Goal: Task Accomplishment & Management: Complete application form

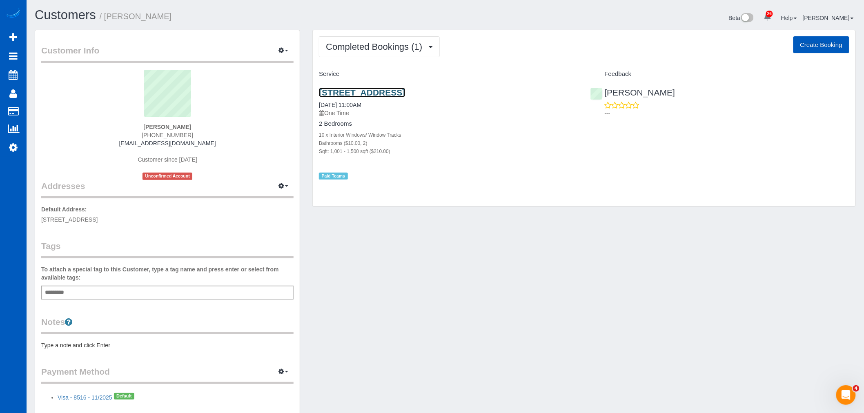
click at [389, 91] on link "[STREET_ADDRESS]" at bounding box center [362, 92] width 86 height 9
click at [405, 88] on link "[STREET_ADDRESS]" at bounding box center [362, 92] width 86 height 9
click at [329, 93] on link "[STREET_ADDRESS]" at bounding box center [362, 92] width 86 height 9
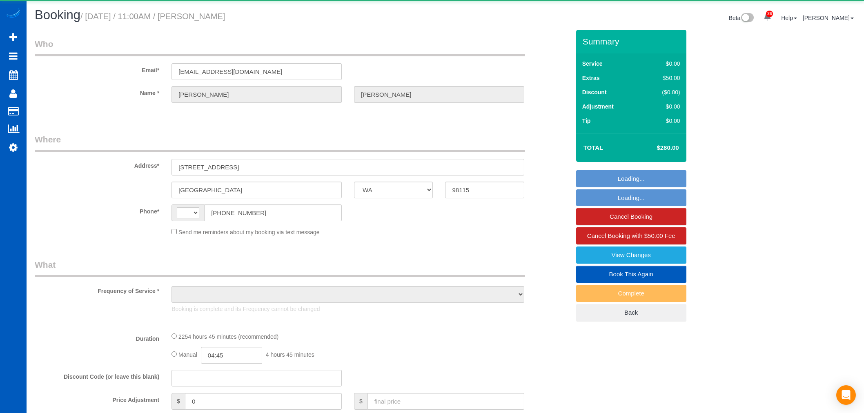
select select "WA"
select select "string:[GEOGRAPHIC_DATA]"
select select "object:1115"
select select "2"
select select "1001"
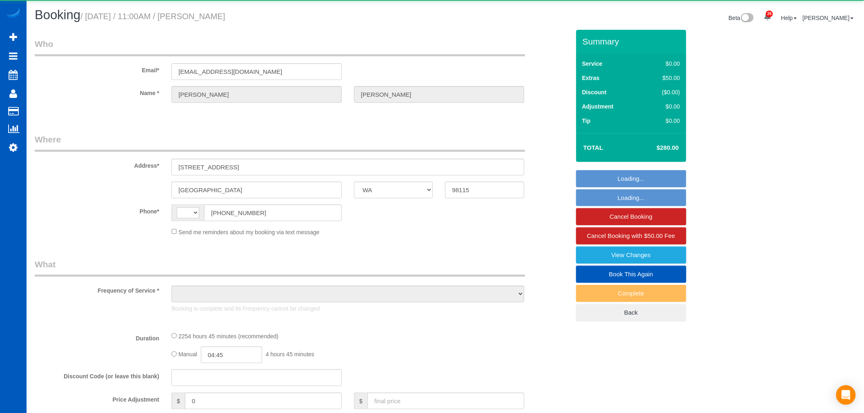
select select "spot1"
select select "number:67"
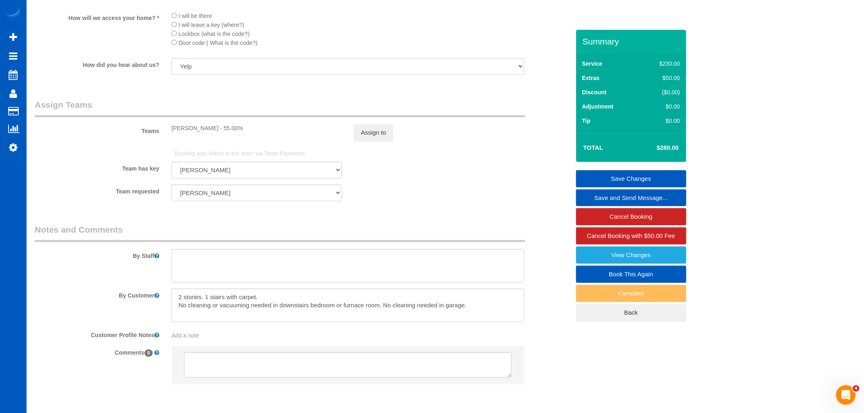
scroll to position [907, 0]
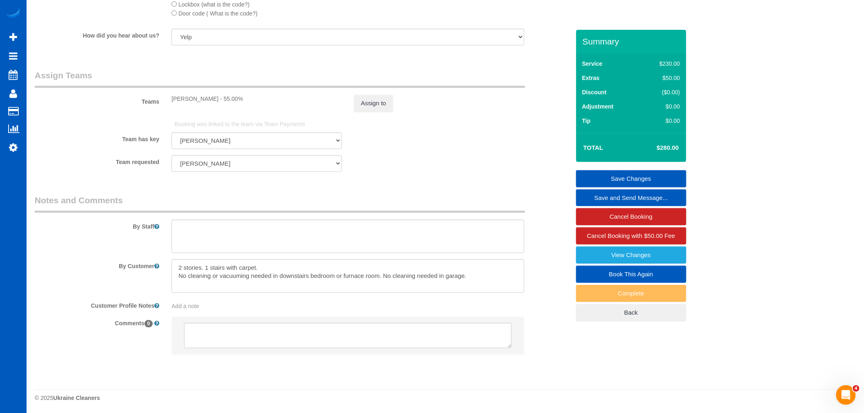
click at [638, 278] on link "Book This Again" at bounding box center [631, 274] width 110 height 17
select select "WA"
select select "number:67"
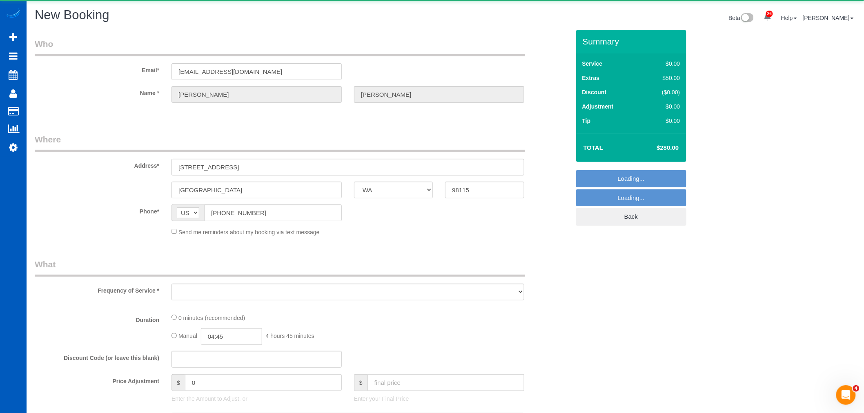
select select "object:1877"
select select "199"
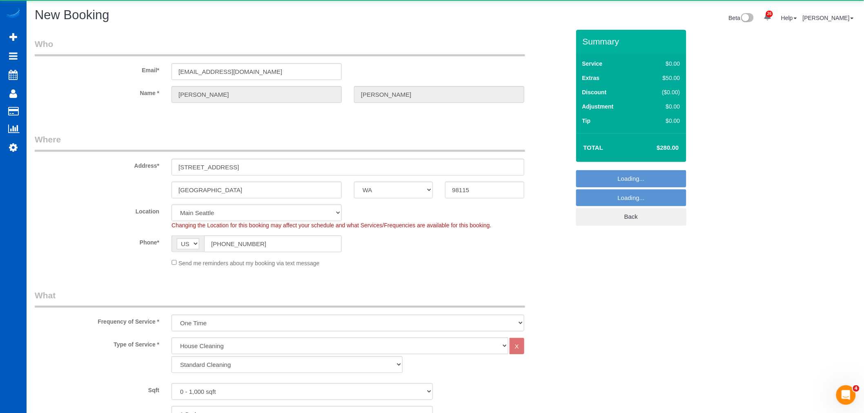
select select "1"
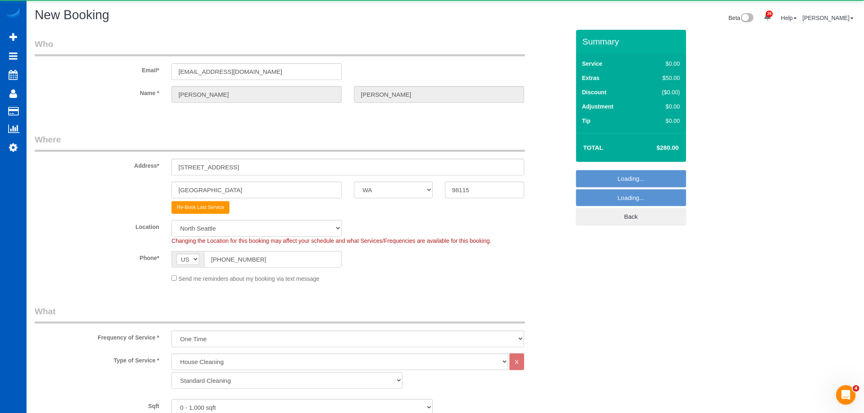
select select "object:1971"
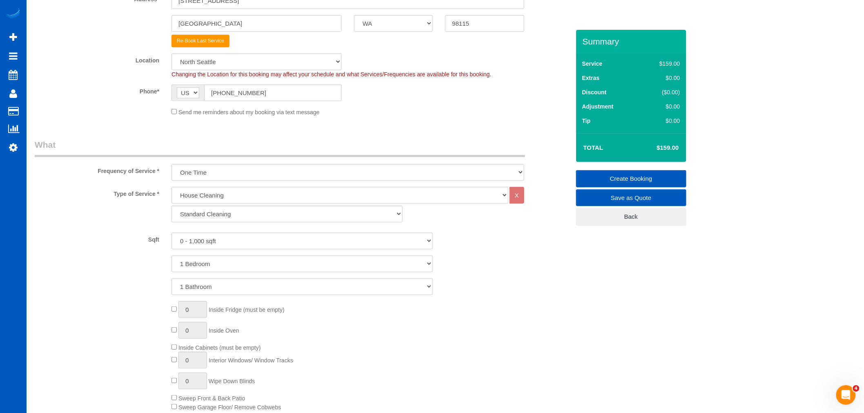
scroll to position [181, 0]
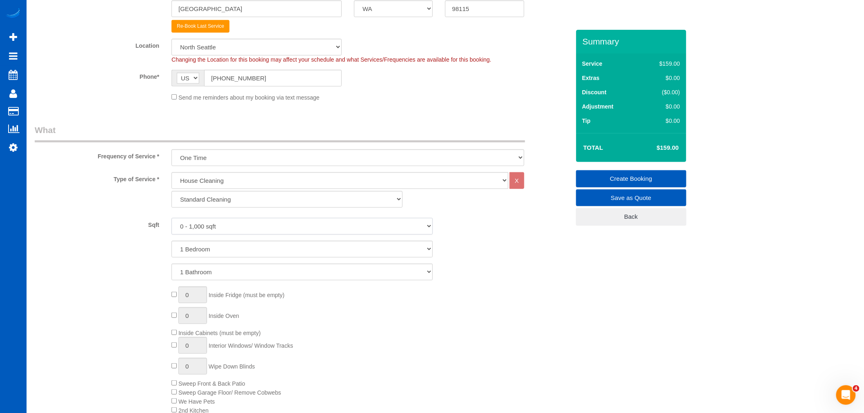
click at [194, 227] on select "0 - 1,000 sqft 1,001 - 1,500 sqft 1,501 - 2,000 sqft 2,001 - 2,500 sqft 2,501 -…" at bounding box center [301, 226] width 261 height 17
select select "1001"
click at [171, 218] on select "0 - 1,000 sqft 1,001 - 1,500 sqft 1,501 - 2,000 sqft 2,001 - 2,500 sqft 2,501 -…" at bounding box center [301, 226] width 261 height 17
click at [216, 229] on select "0 - 1,000 sqft 1,001 - 1,500 sqft 1,501 - 2,000 sqft 2,001 - 2,500 sqft 2,501 -…" at bounding box center [301, 226] width 261 height 17
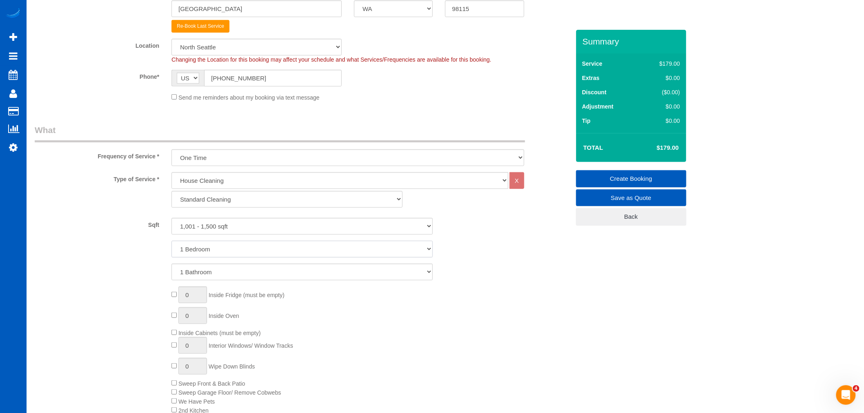
click at [214, 248] on select "1 Bedroom 2 Bedrooms 3 Bedrooms 4 Bedrooms 5 Bedrooms 6 Bedrooms 7 Bedrooms" at bounding box center [301, 249] width 261 height 17
select select "2"
click at [171, 241] on select "1 Bedroom 2 Bedrooms 3 Bedrooms 4 Bedrooms 5 Bedrooms 6 Bedrooms 7 Bedrooms" at bounding box center [301, 249] width 261 height 17
click at [199, 277] on select "1 Bathroom 2 Bathrooms 3 Bathrooms 4 Bathrooms 5 Bathrooms 6 Bathrooms 7 Bathro…" at bounding box center [301, 272] width 261 height 17
select select "2"
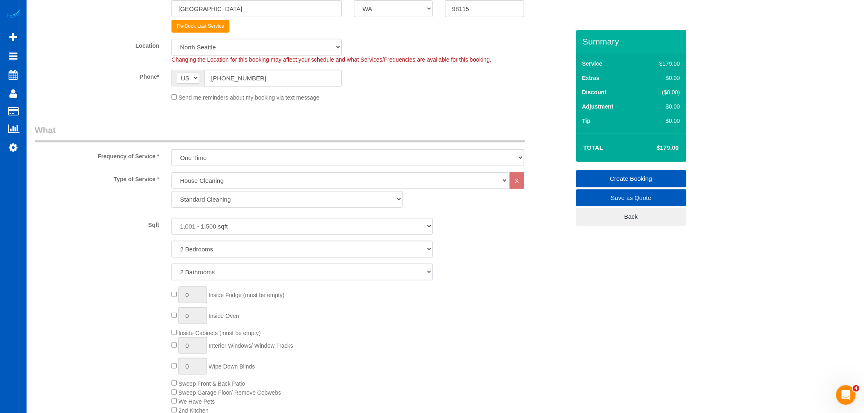
click at [171, 264] on select "1 Bathroom 2 Bathrooms 3 Bathrooms 4 Bathrooms 5 Bathrooms 6 Bathrooms 7 Bathro…" at bounding box center [301, 272] width 261 height 17
click at [430, 342] on div "0 Inside Fridge (must be empty) 0 Inside Oven Inside Cabinets (must be empty) 0…" at bounding box center [370, 351] width 410 height 128
click at [264, 198] on select "Standard Cleaning Deep Cleaning Move In/ Out Cleaning" at bounding box center [286, 199] width 231 height 17
select select "367"
click at [171, 191] on select "Standard Cleaning Deep Cleaning Move In/ Out Cleaning" at bounding box center [286, 199] width 231 height 17
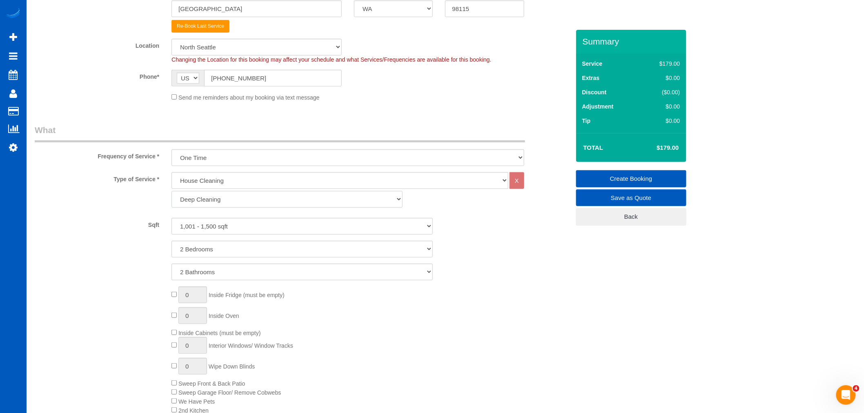
select select "2"
click at [281, 218] on select "0 - 1,000 sqft 1,001 - 1,500 sqft 1,501 - 2,000 sqft 2,001 - 2,500 sqft 2,501 -…" at bounding box center [301, 226] width 261 height 17
select select "1001"
click at [171, 218] on select "0 - 1,000 sqft 1,001 - 1,500 sqft 1,501 - 2,000 sqft 2,001 - 2,500 sqft 2,501 -…" at bounding box center [301, 226] width 261 height 17
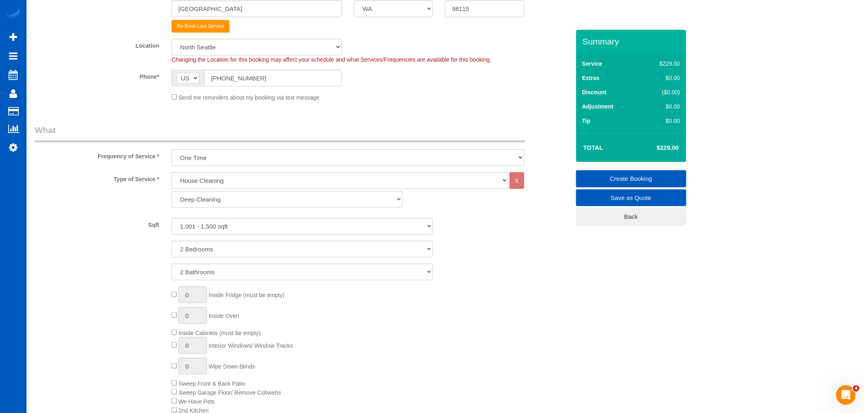
click at [511, 307] on div "0 Inside Fridge (must be empty) 0 Inside Oven Inside Cabinets (must be empty) 0…" at bounding box center [370, 351] width 410 height 128
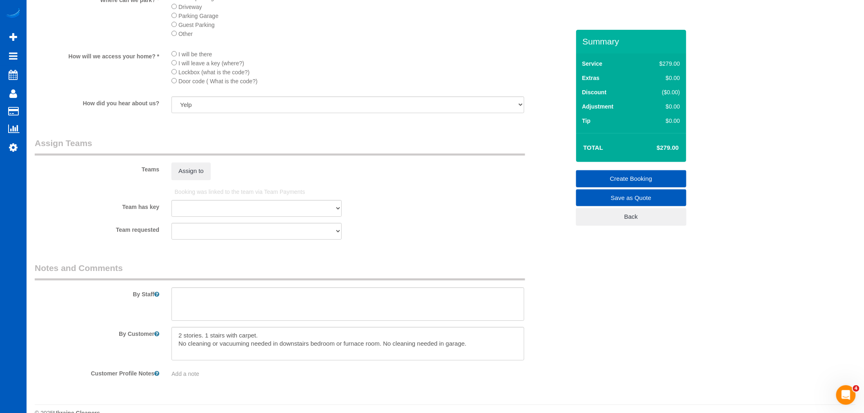
scroll to position [979, 0]
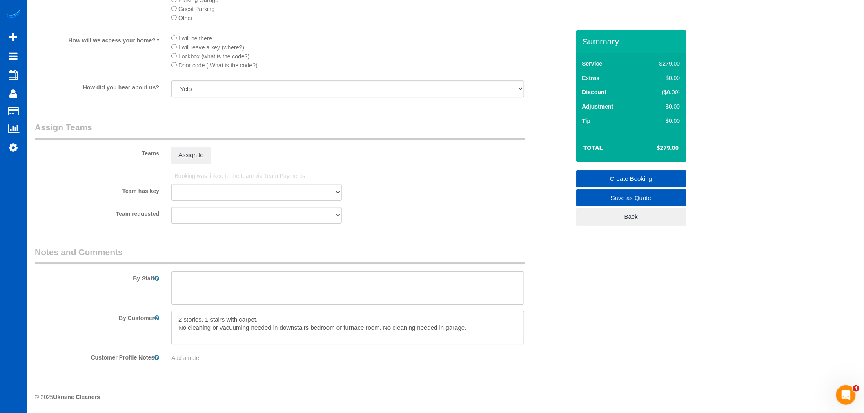
click at [286, 327] on textarea at bounding box center [347, 327] width 353 height 33
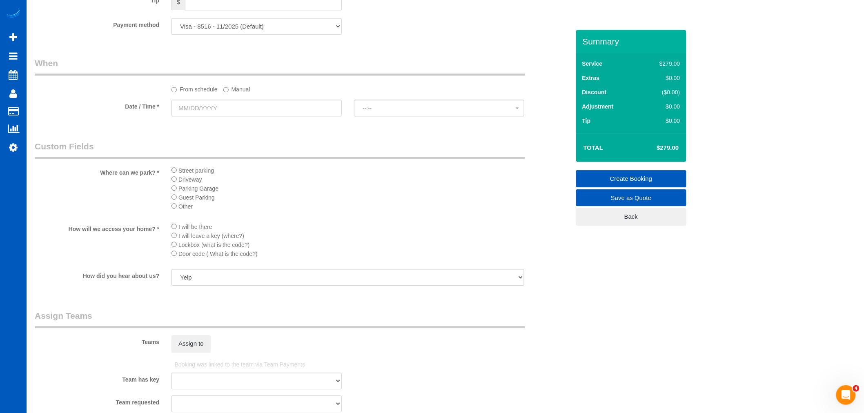
scroll to position [797, 0]
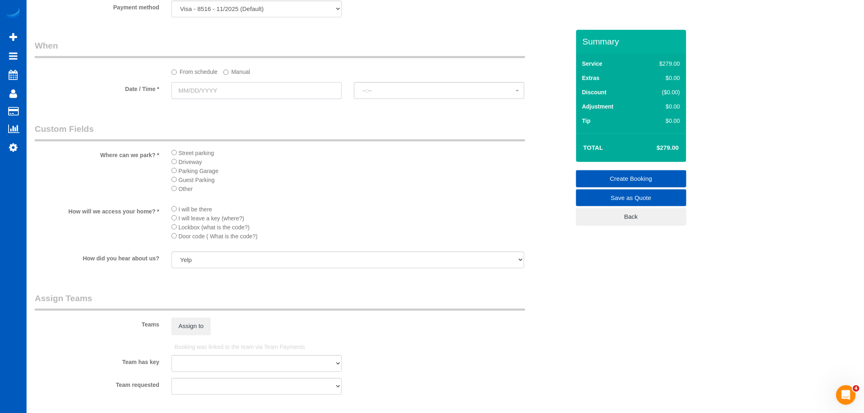
click at [199, 92] on input "text" at bounding box center [256, 90] width 170 height 17
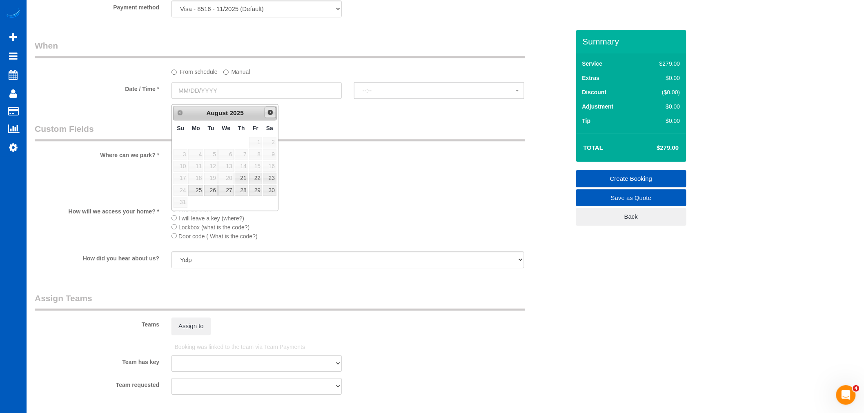
click at [273, 109] on span "Next" at bounding box center [270, 112] width 7 height 7
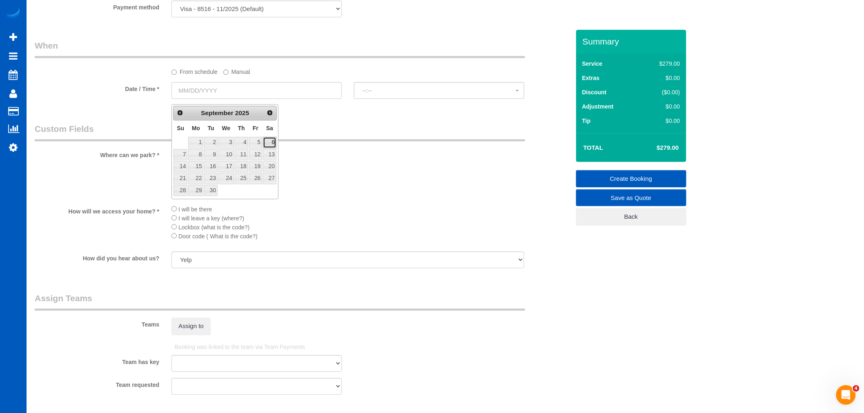
click at [269, 144] on link "6" at bounding box center [269, 142] width 13 height 11
type input "[DATE]"
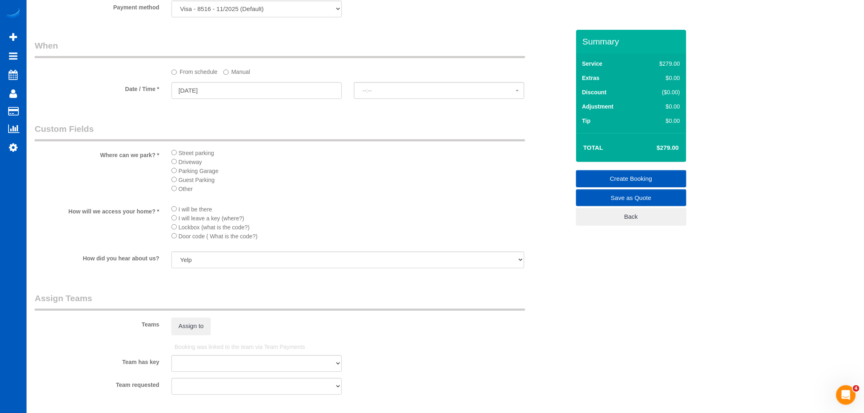
select select "spot11"
click at [379, 94] on span "11:00AM" at bounding box center [439, 90] width 153 height 7
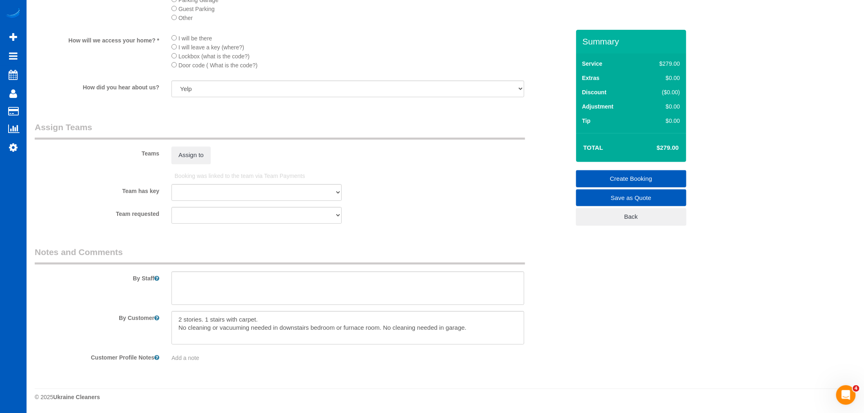
scroll to position [979, 0]
drag, startPoint x: 493, startPoint y: 324, endPoint x: 167, endPoint y: 317, distance: 326.3
click at [167, 317] on div at bounding box center [347, 327] width 365 height 33
click at [486, 330] on textarea at bounding box center [347, 327] width 353 height 33
drag, startPoint x: 492, startPoint y: 331, endPoint x: 165, endPoint y: 315, distance: 326.6
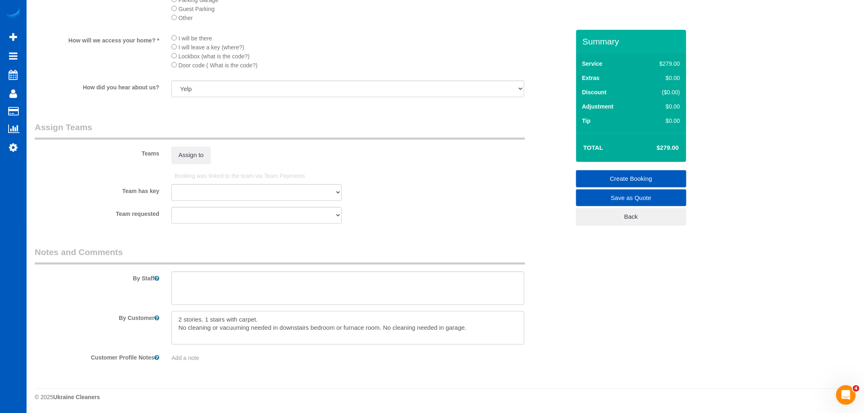
click at [165, 315] on div at bounding box center [347, 327] width 365 height 33
click at [475, 327] on textarea at bounding box center [347, 327] width 353 height 33
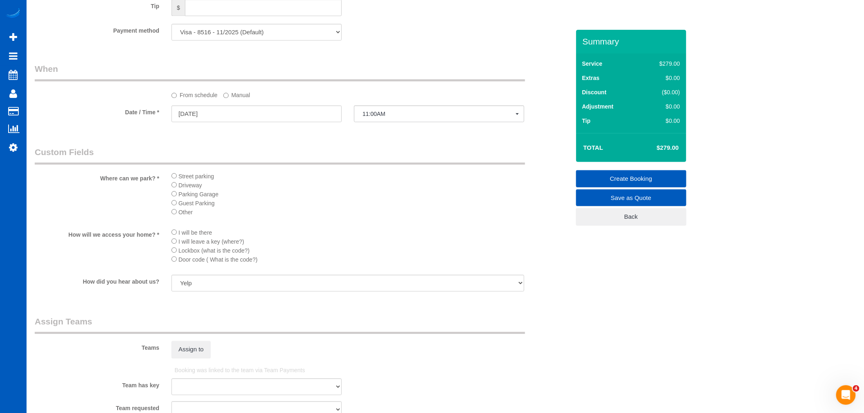
scroll to position [752, 0]
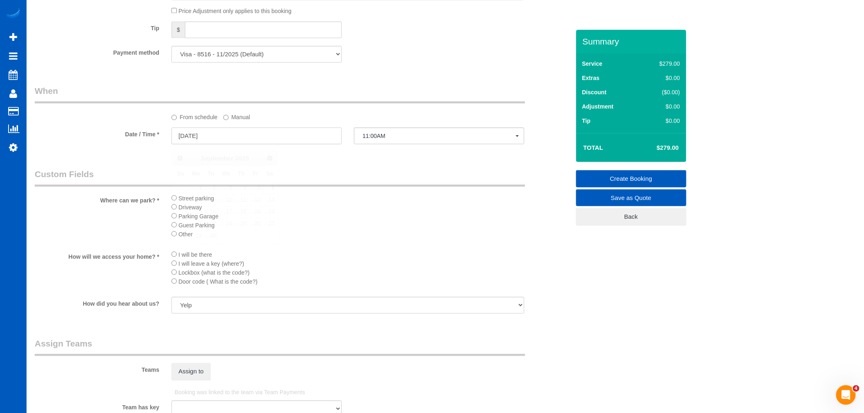
click at [198, 139] on input "[DATE]" at bounding box center [256, 135] width 170 height 17
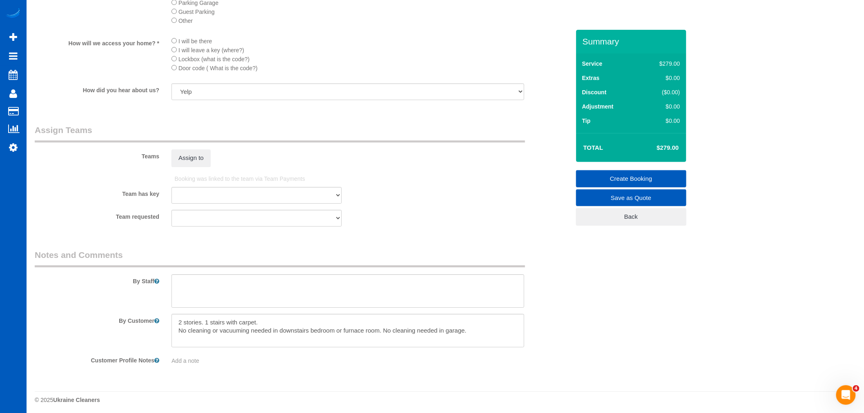
scroll to position [979, 0]
click at [425, 329] on textarea at bounding box center [347, 327] width 353 height 33
drag, startPoint x: 490, startPoint y: 333, endPoint x: 142, endPoint y: 314, distance: 348.7
click at [142, 314] on div "By Customer" at bounding box center [302, 327] width 547 height 33
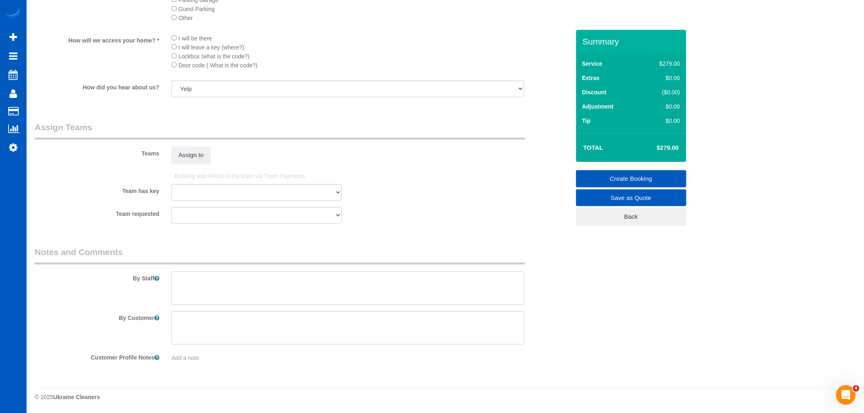
click at [216, 296] on textarea at bounding box center [347, 287] width 353 height 33
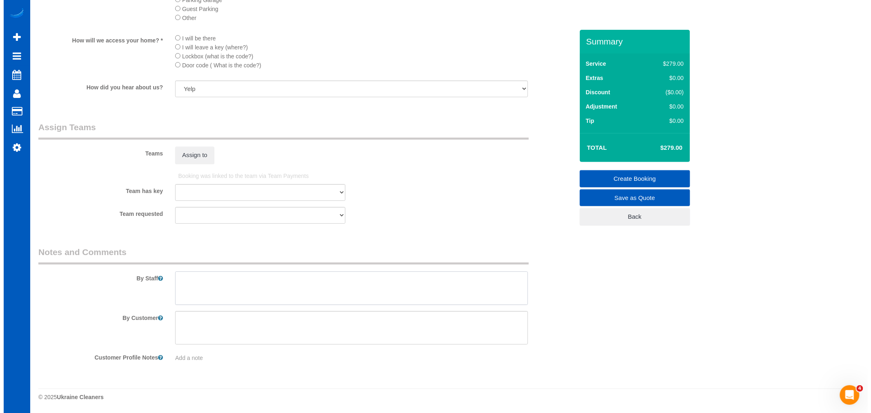
scroll to position [797, 0]
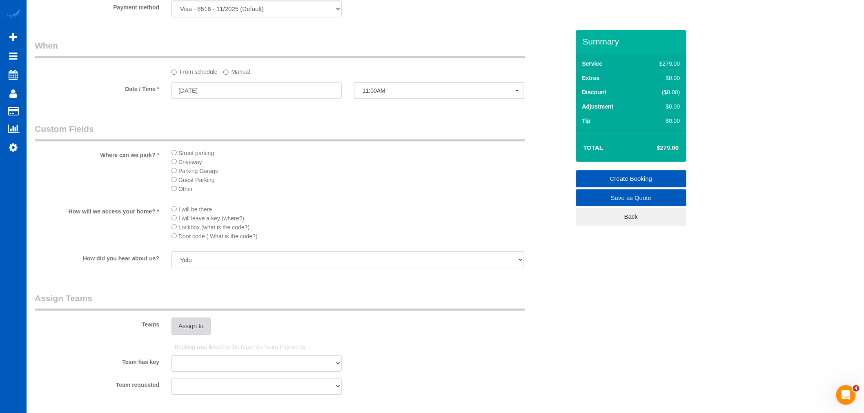
click at [196, 335] on button "Assign to" at bounding box center [190, 326] width 39 height 17
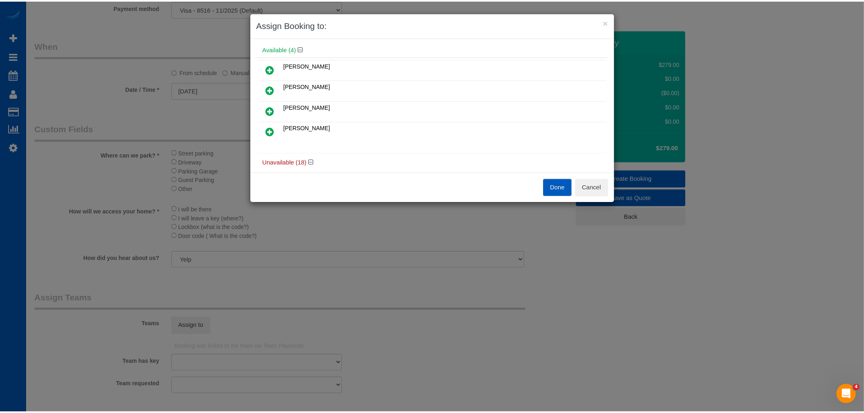
scroll to position [45, 0]
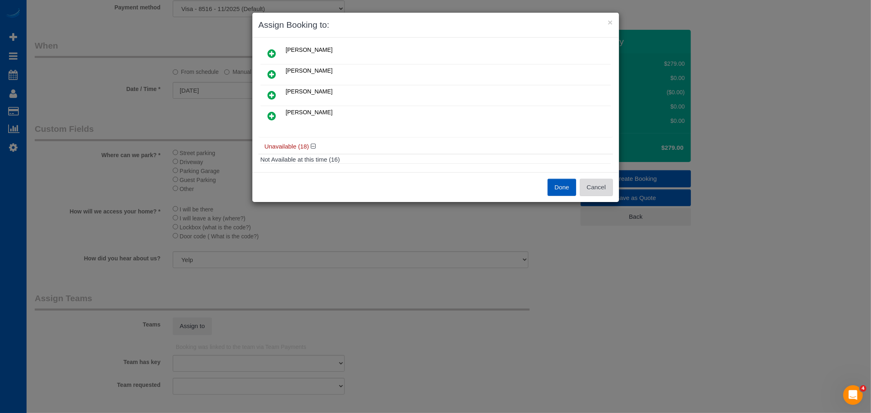
click at [602, 187] on button "Cancel" at bounding box center [596, 187] width 33 height 17
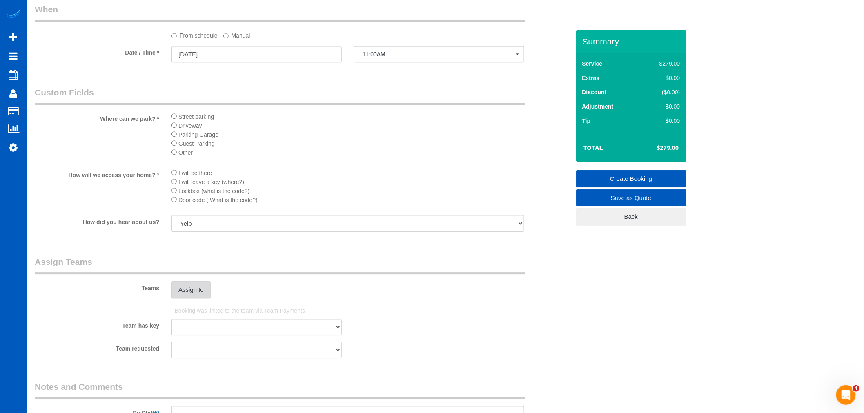
scroll to position [979, 0]
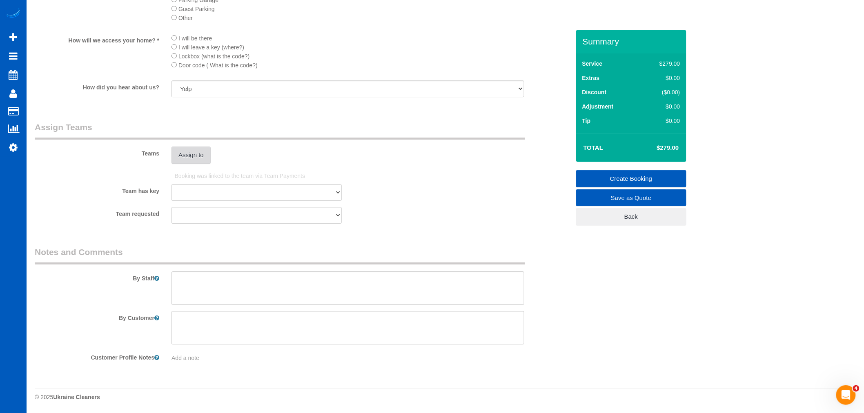
click at [194, 162] on button "Assign to" at bounding box center [190, 155] width 39 height 17
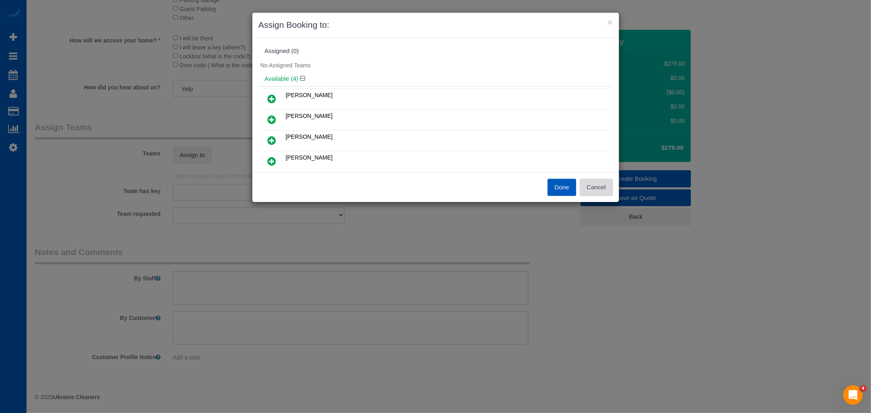
click at [601, 187] on button "Cancel" at bounding box center [596, 187] width 33 height 17
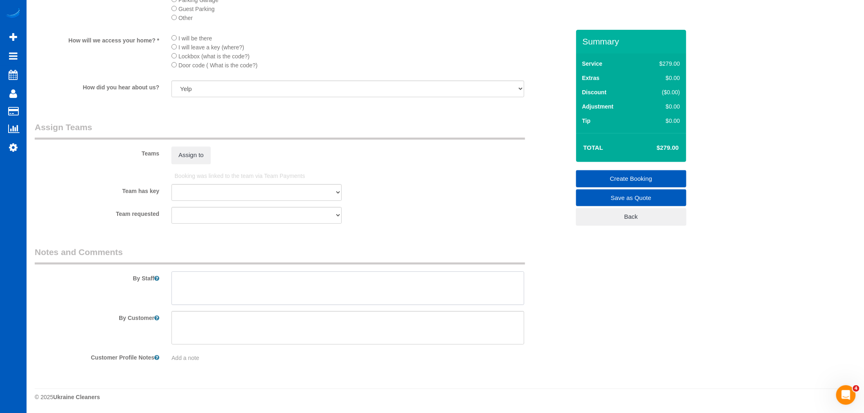
click at [231, 288] on textarea at bounding box center [347, 287] width 353 height 33
click at [216, 292] on textarea at bounding box center [347, 287] width 353 height 33
paste textarea "No cleaning or vacuuming needed in downstairs bedroom or furnace room. No clean…"
drag, startPoint x: 492, startPoint y: 287, endPoint x: 30, endPoint y: 280, distance: 461.8
click at [30, 280] on div "By Staff" at bounding box center [302, 275] width 547 height 59
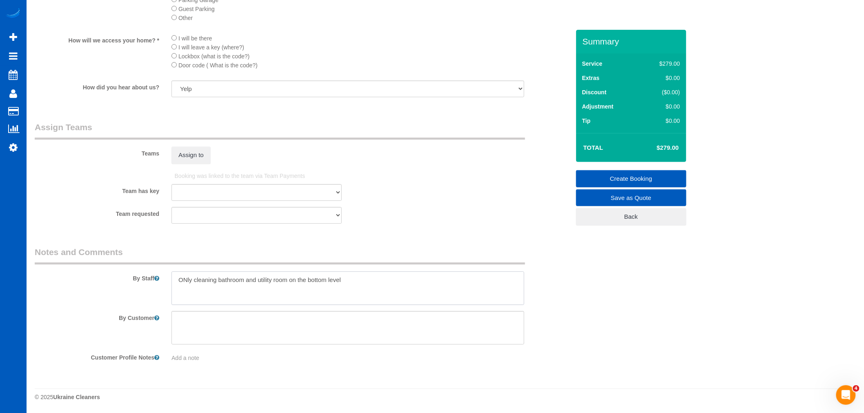
click at [185, 278] on textarea at bounding box center [347, 287] width 353 height 33
click at [343, 284] on textarea at bounding box center [347, 287] width 353 height 33
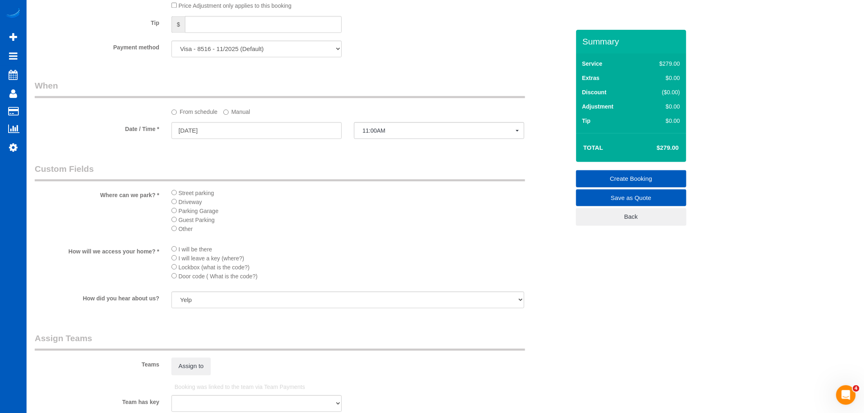
scroll to position [752, 0]
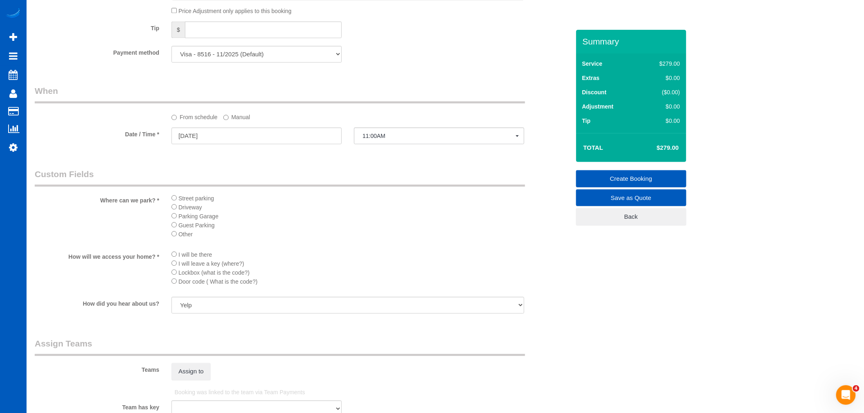
type textarea "Only cleaning bathroom and utility room on the bottom level"
click at [353, 259] on li "I will be there" at bounding box center [347, 254] width 353 height 9
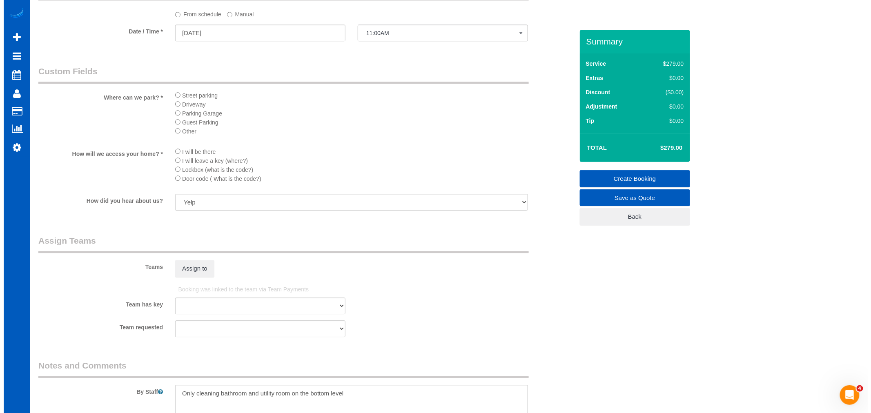
scroll to position [862, 0]
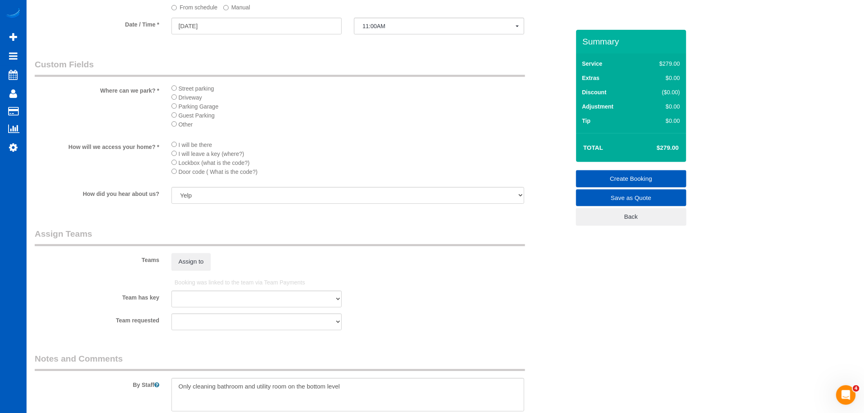
click at [177, 283] on fieldset "Assign Teams Teams Assign to Booking was linked to the team via Team Payments T…" at bounding box center [302, 282] width 535 height 109
click at [181, 270] on button "Assign to" at bounding box center [190, 261] width 39 height 17
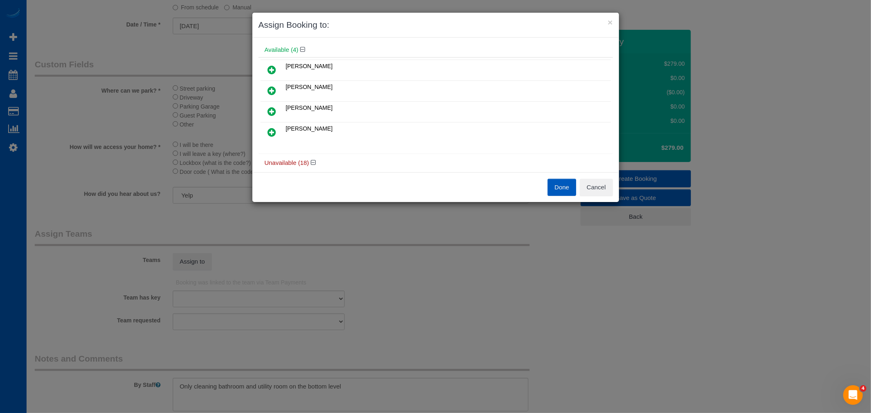
scroll to position [45, 0]
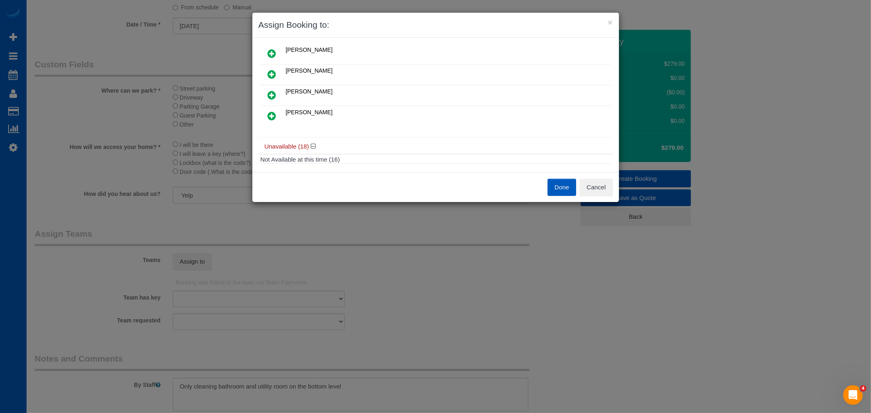
click at [276, 111] on icon at bounding box center [272, 116] width 9 height 10
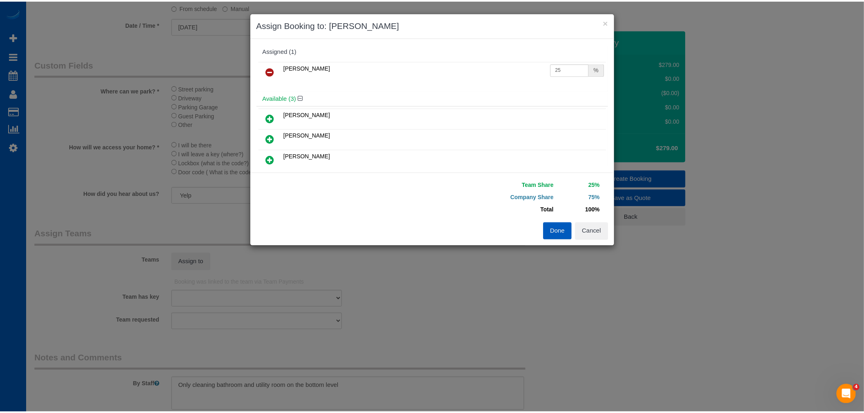
scroll to position [0, 0]
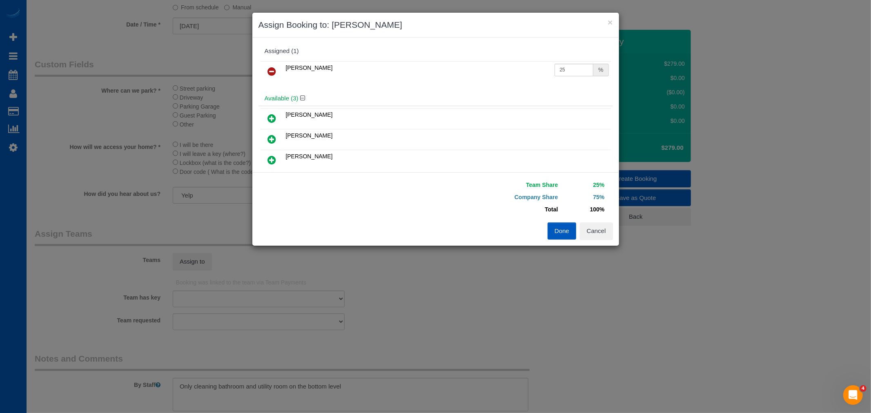
drag, startPoint x: 547, startPoint y: 63, endPoint x: 525, endPoint y: 65, distance: 22.1
click at [525, 65] on tr "[PERSON_NAME] 25 %" at bounding box center [435, 71] width 350 height 21
drag, startPoint x: 565, startPoint y: 70, endPoint x: 501, endPoint y: 62, distance: 64.2
click at [514, 62] on tr "[PERSON_NAME] 25 %" at bounding box center [435, 71] width 350 height 21
type input "50"
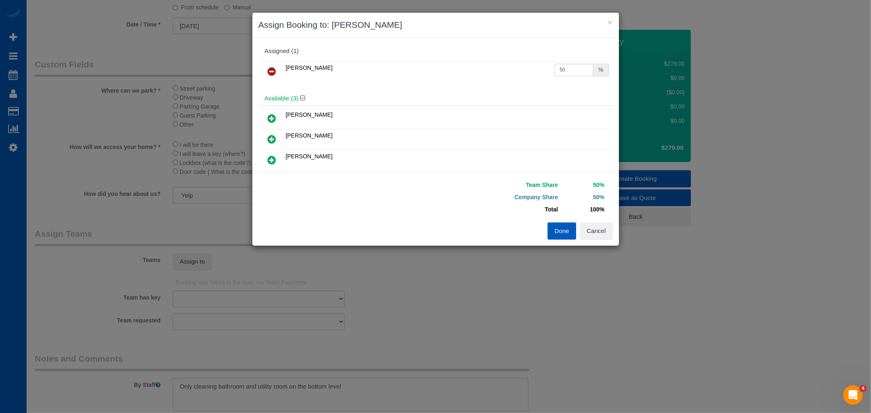
click at [562, 225] on button "Done" at bounding box center [561, 230] width 29 height 17
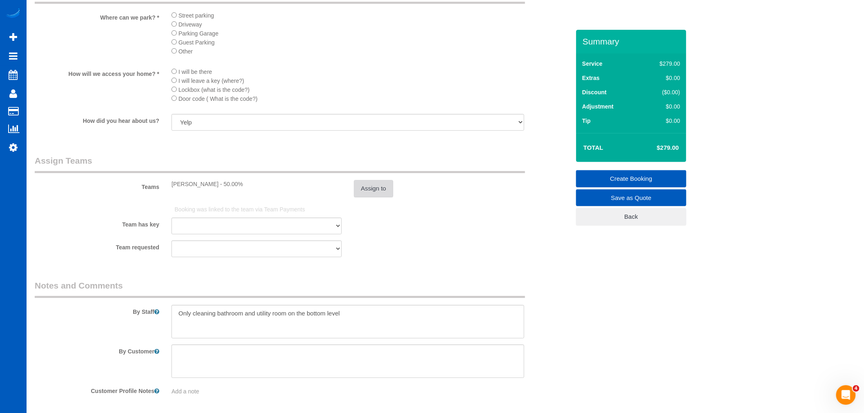
scroll to position [979, 0]
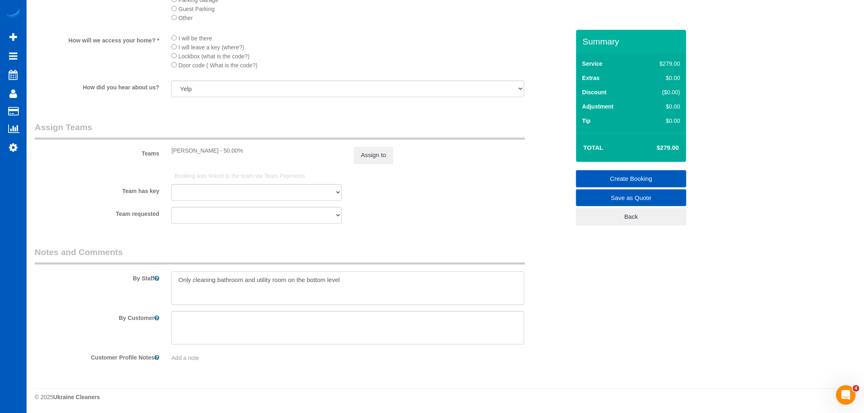
click at [397, 296] on textarea at bounding box center [347, 287] width 353 height 33
click at [355, 287] on textarea at bounding box center [347, 287] width 353 height 33
type textarea "Only cleaning bathroom and utility room on the bottom level Cleaning everything…"
drag, startPoint x: 354, startPoint y: 319, endPoint x: 348, endPoint y: 309, distance: 11.9
drag, startPoint x: 348, startPoint y: 309, endPoint x: 548, endPoint y: 307, distance: 200.1
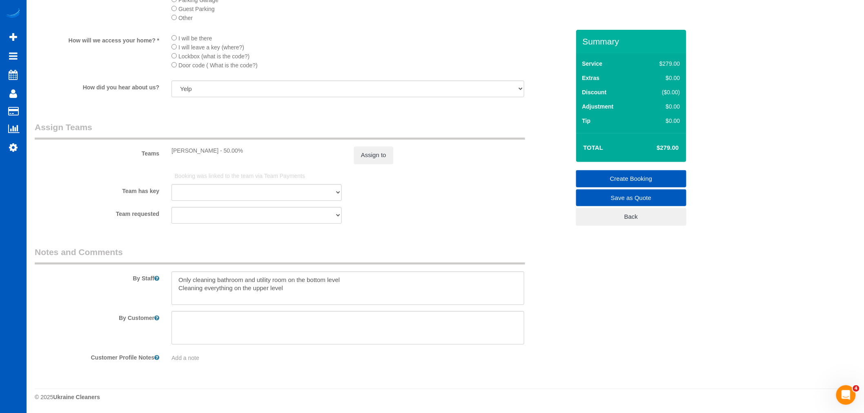
click at [548, 307] on sui-booking-comments "By Staff By Customer Customer Profile Notes Add a note" at bounding box center [302, 304] width 535 height 116
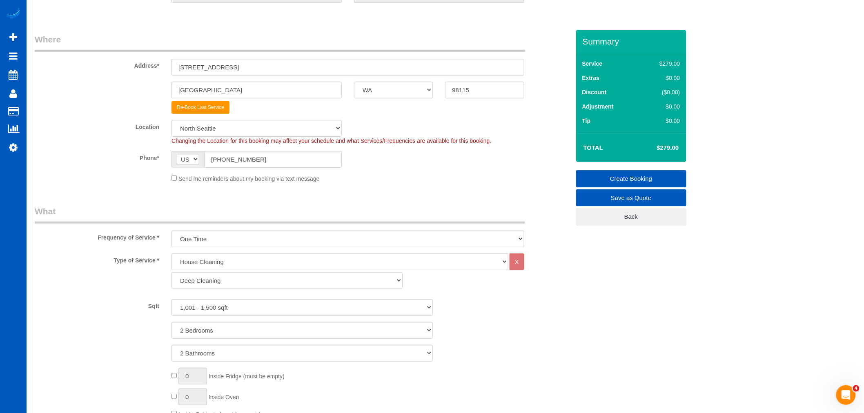
scroll to position [71, 0]
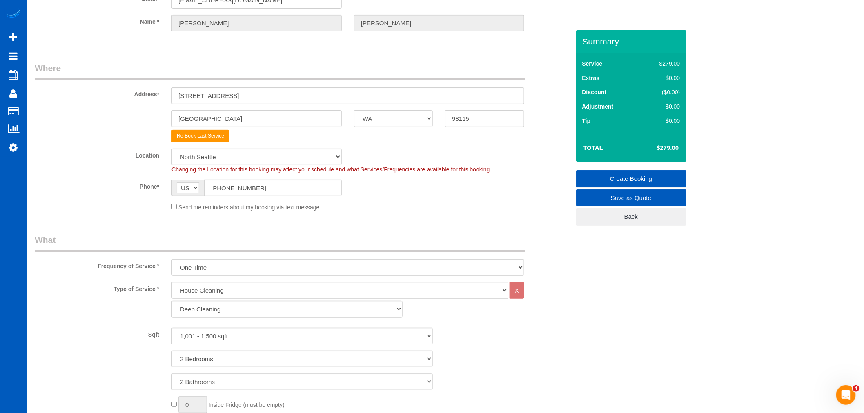
click at [659, 179] on link "Create Booking" at bounding box center [631, 178] width 110 height 17
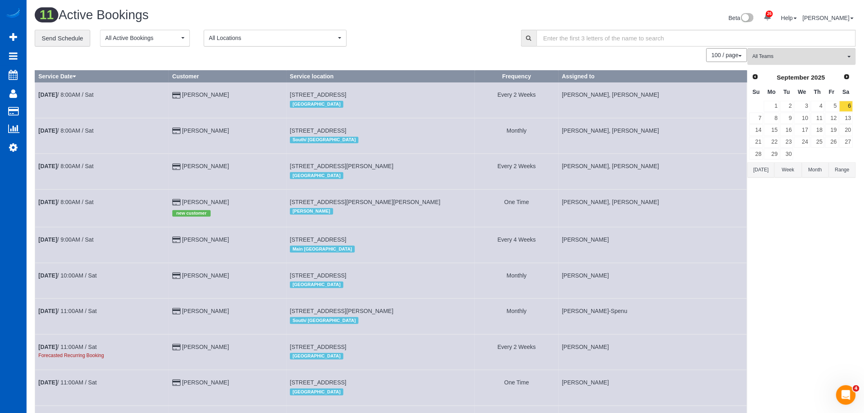
drag, startPoint x: 29, startPoint y: 153, endPoint x: 22, endPoint y: 148, distance: 8.6
click at [29, 153] on div "**********" at bounding box center [445, 269] width 833 height 478
click at [20, 147] on link "Settings" at bounding box center [13, 147] width 27 height 19
select select "1"
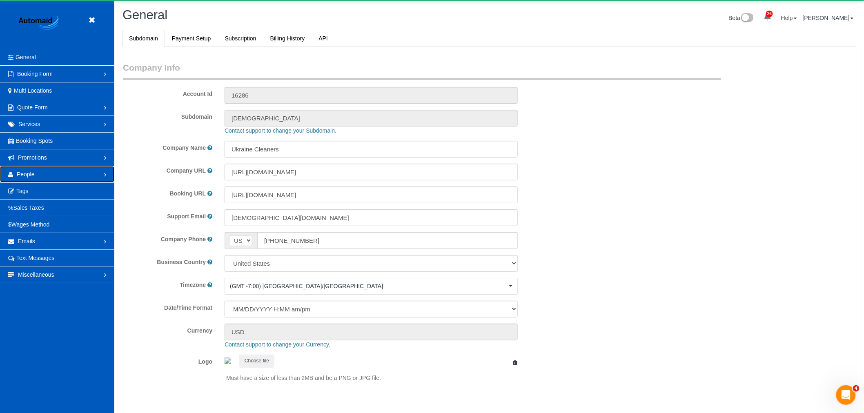
click at [47, 177] on link "People" at bounding box center [57, 174] width 114 height 16
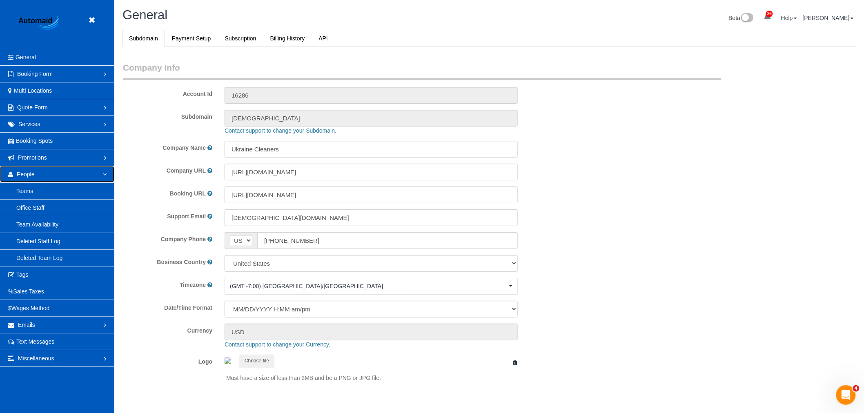
click at [47, 177] on link "People" at bounding box center [57, 174] width 114 height 16
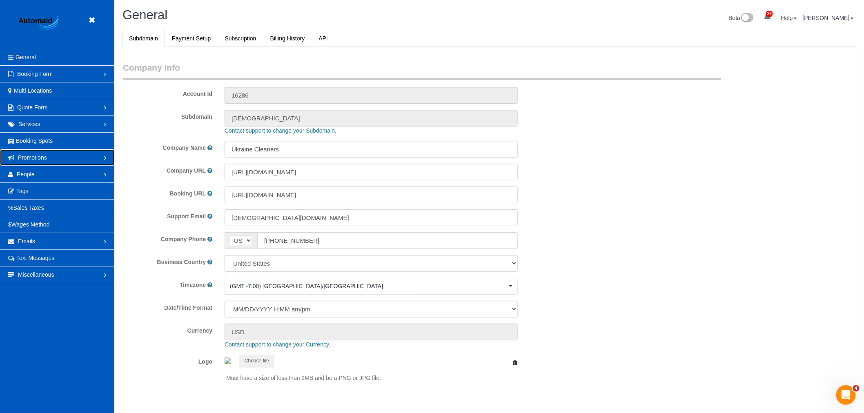
click at [49, 155] on link "Promotions" at bounding box center [57, 157] width 114 height 16
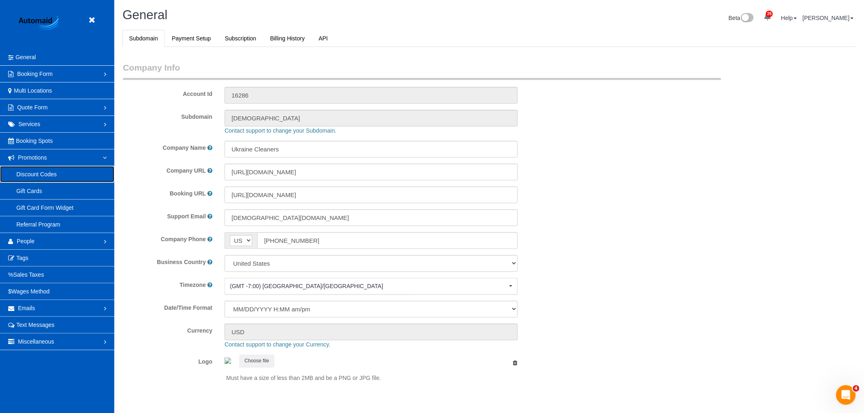
click at [47, 173] on link "Discount Codes" at bounding box center [57, 174] width 114 height 16
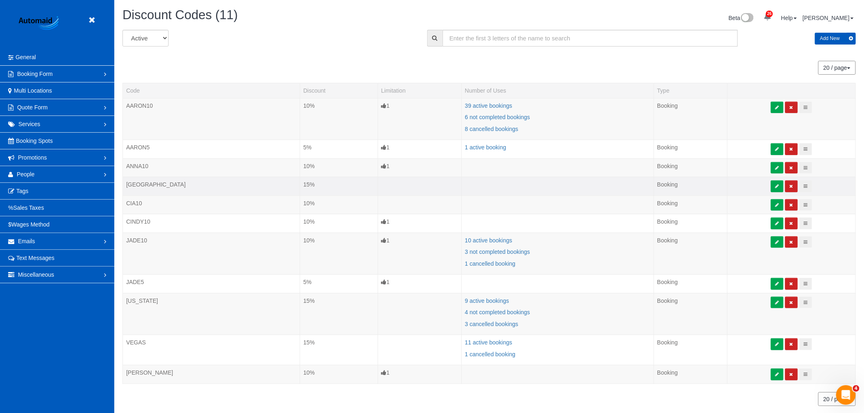
scroll to position [31, 0]
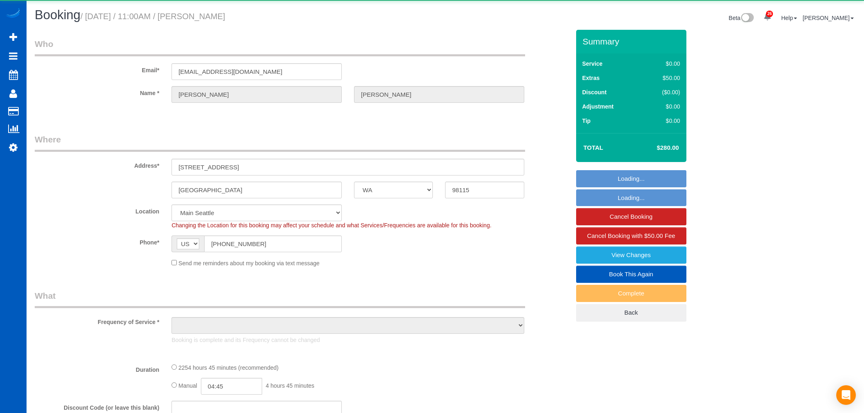
select select "WA"
select select "number:67"
select select "object:1115"
select select "2"
select select "1001"
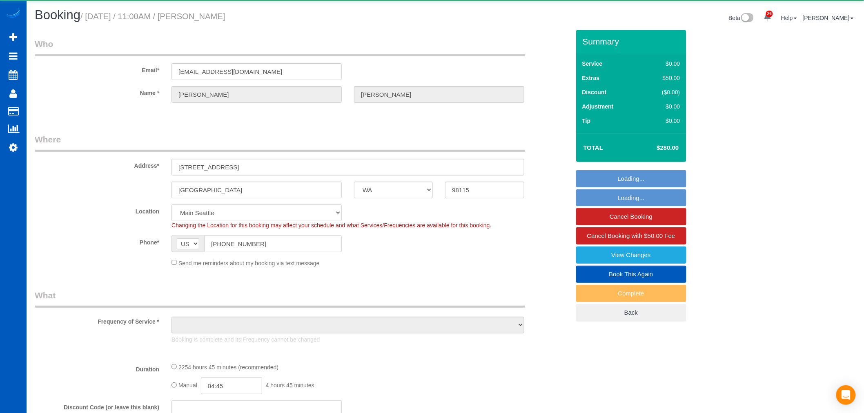
select select "spot1"
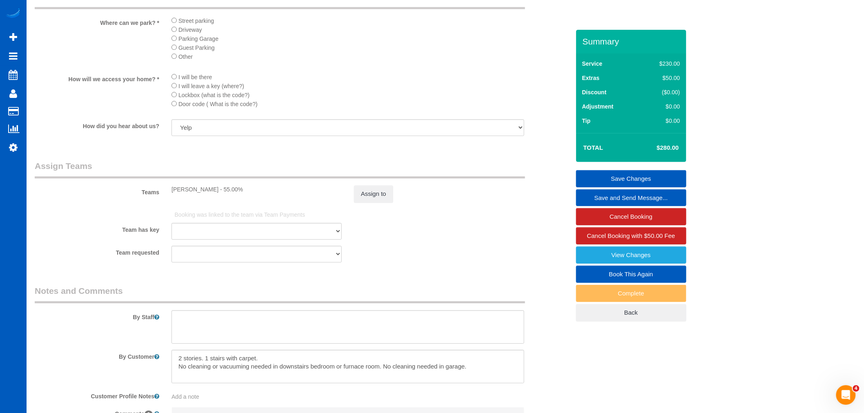
scroll to position [915, 0]
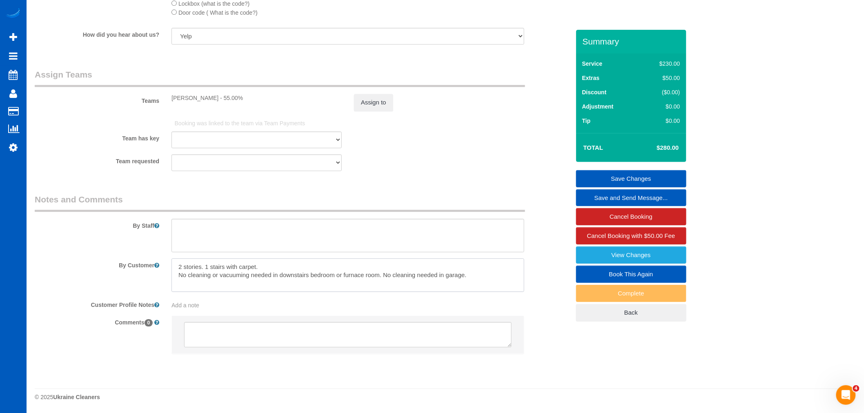
drag, startPoint x: 180, startPoint y: 274, endPoint x: 325, endPoint y: 274, distance: 145.3
click at [325, 274] on textarea at bounding box center [347, 274] width 353 height 33
click at [325, 280] on textarea at bounding box center [347, 274] width 353 height 33
drag, startPoint x: 478, startPoint y: 278, endPoint x: 146, endPoint y: 259, distance: 332.4
click at [146, 259] on div "By Customer" at bounding box center [302, 274] width 547 height 33
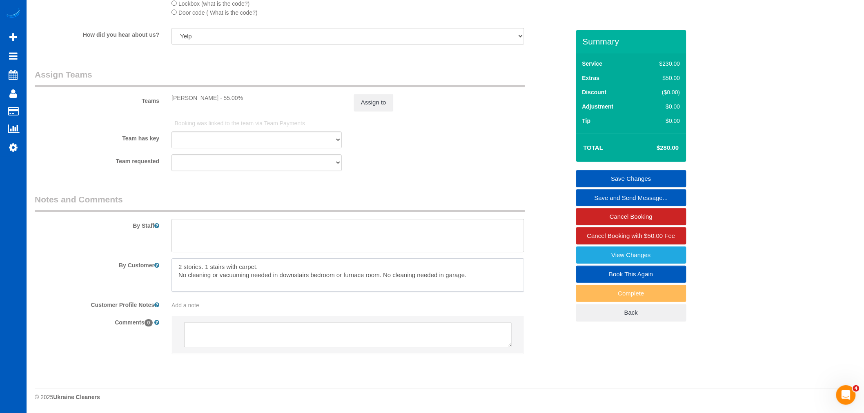
click at [412, 289] on textarea at bounding box center [347, 274] width 353 height 33
click at [295, 279] on textarea at bounding box center [347, 274] width 353 height 33
drag, startPoint x: 475, startPoint y: 271, endPoint x: 394, endPoint y: 274, distance: 80.5
click at [394, 274] on textarea at bounding box center [347, 274] width 353 height 33
click at [382, 272] on textarea at bounding box center [347, 274] width 353 height 33
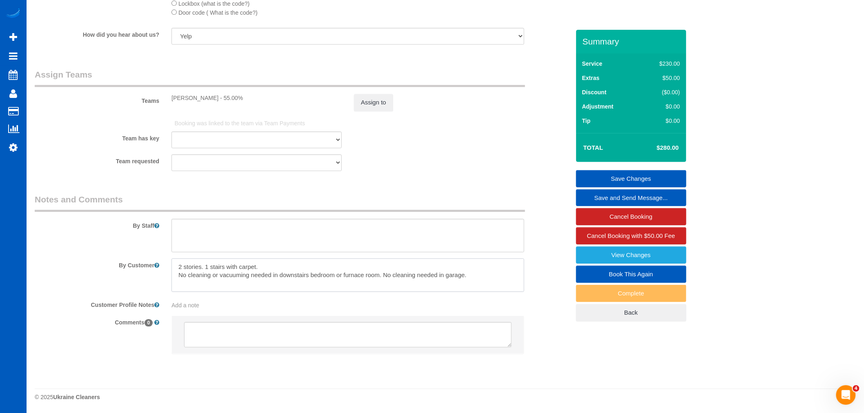
drag, startPoint x: 384, startPoint y: 273, endPoint x: 478, endPoint y: 272, distance: 94.7
click at [478, 272] on textarea at bounding box center [347, 274] width 353 height 33
click at [221, 283] on textarea at bounding box center [347, 274] width 353 height 33
drag, startPoint x: 174, startPoint y: 277, endPoint x: 481, endPoint y: 275, distance: 306.2
click at [481, 275] on textarea at bounding box center [347, 274] width 353 height 33
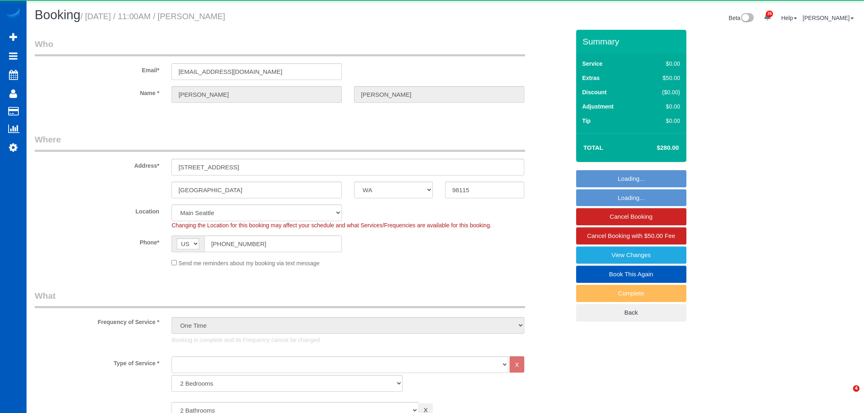
select select "WA"
select select "2"
select select "1001"
select select "spot1"
select select "number:67"
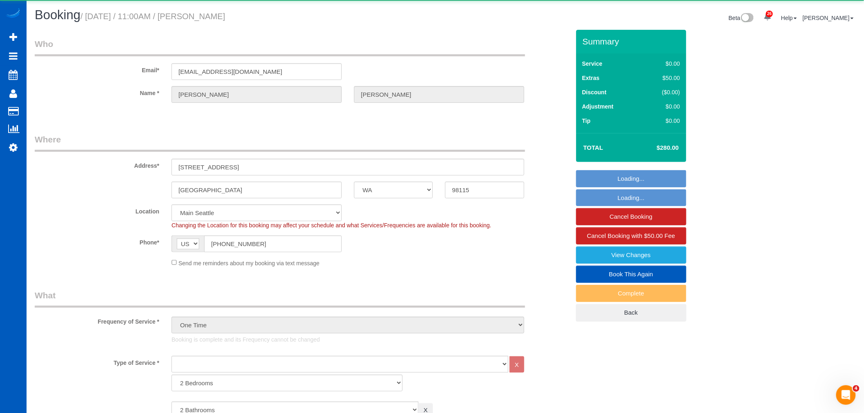
select select "object:1115"
select select "2"
select select "1001"
